Goal: Complete application form

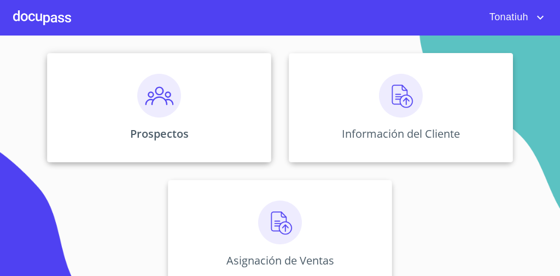
scroll to position [145, 0]
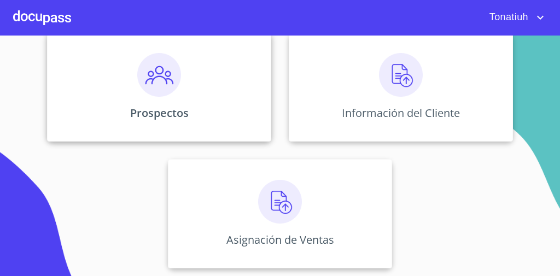
click at [234, 114] on div "Prospectos" at bounding box center [159, 86] width 224 height 109
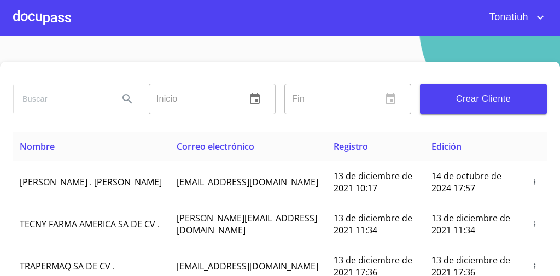
click at [58, 15] on div at bounding box center [42, 17] width 58 height 35
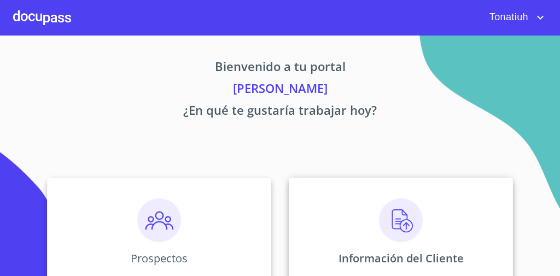
click at [445, 212] on div "Información del Cliente" at bounding box center [401, 232] width 224 height 109
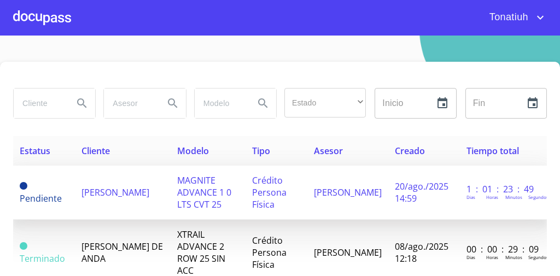
click at [466, 191] on div "[PERSON_NAME] Horas [PERSON_NAME]" at bounding box center [503, 196] width 74 height 12
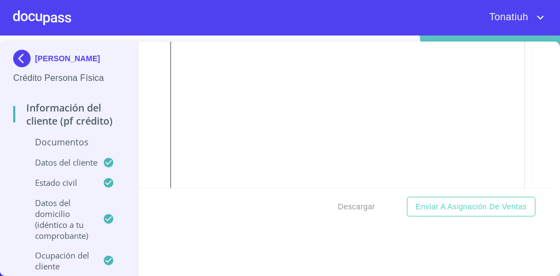
scroll to position [252, 0]
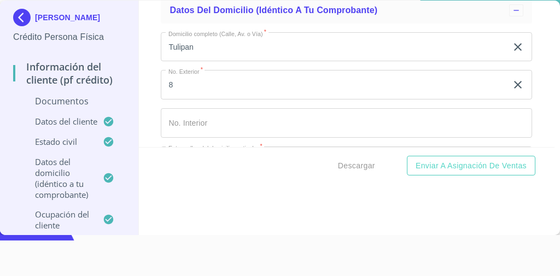
scroll to position [3079, 0]
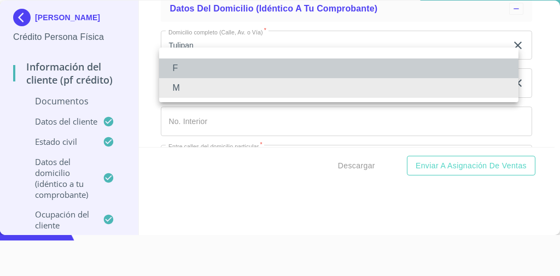
click at [453, 62] on li "F" at bounding box center [338, 69] width 359 height 20
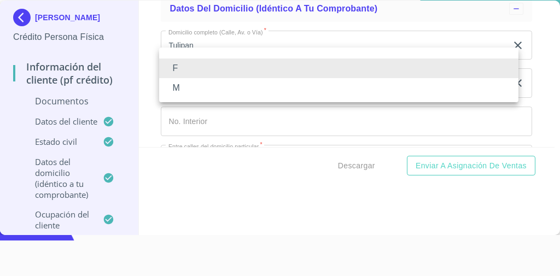
click at [428, 92] on li "M" at bounding box center [338, 88] width 359 height 20
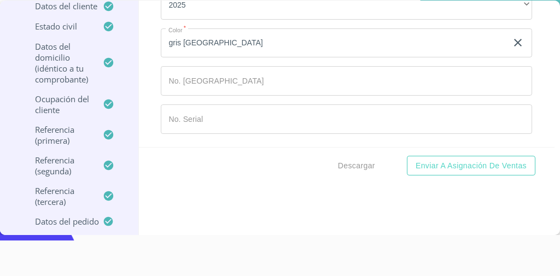
scroll to position [0, 0]
